Goal: Task Accomplishment & Management: Manage account settings

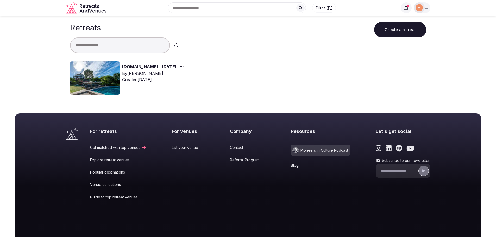
click at [93, 81] on img at bounding box center [95, 77] width 50 height 33
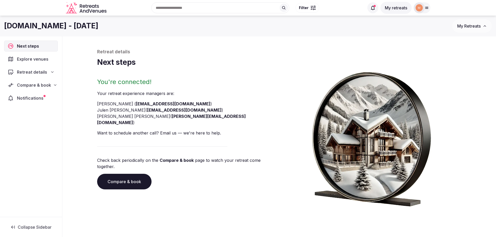
click at [45, 89] on div "Compare & book" at bounding box center [31, 85] width 54 height 11
click at [42, 95] on span "Shortlisted venues (8)" at bounding box center [33, 95] width 40 height 5
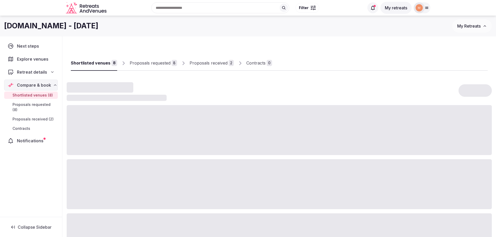
click at [44, 105] on span "Proposals requested (8)" at bounding box center [34, 107] width 43 height 10
